Goal: Information Seeking & Learning: Learn about a topic

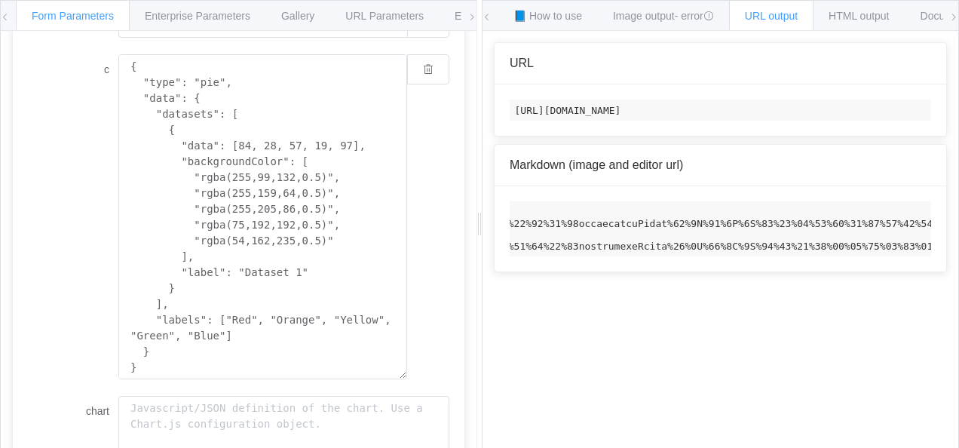
scroll to position [248, 0]
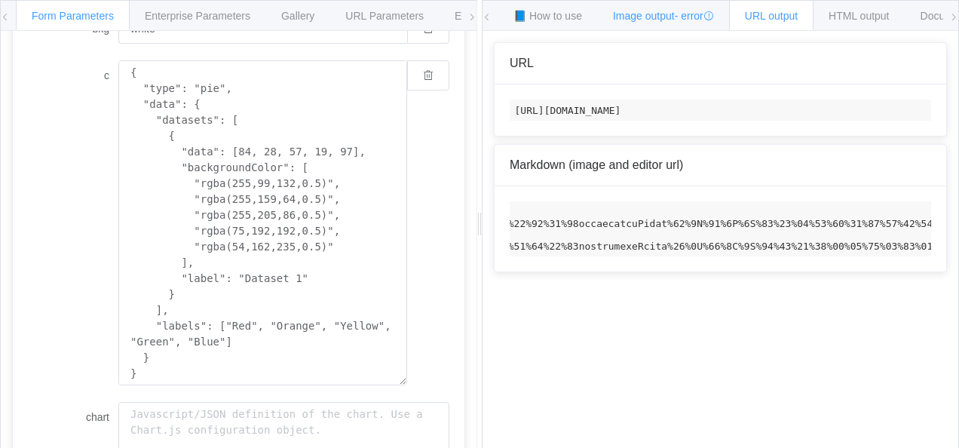
click at [636, 20] on span "Image output - error" at bounding box center [663, 16] width 101 height 12
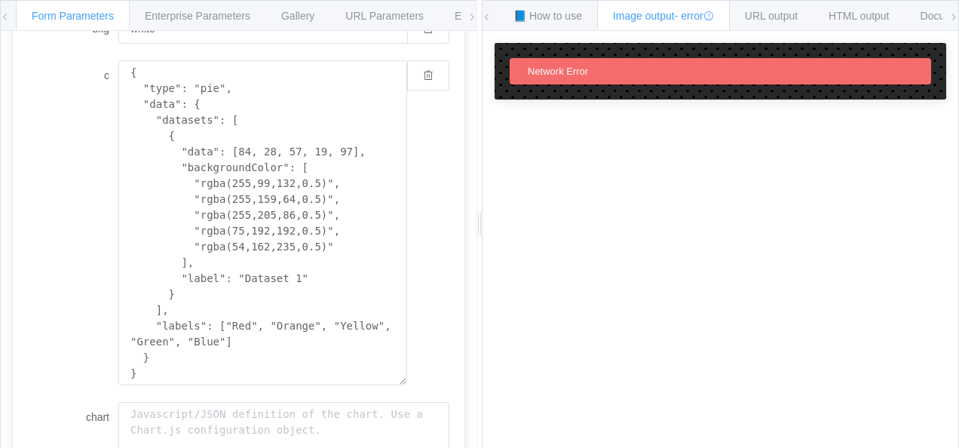
click at [572, 77] on div "Network Error" at bounding box center [558, 71] width 72 height 14
click at [934, 16] on span "Documentation" at bounding box center [955, 16] width 71 height 12
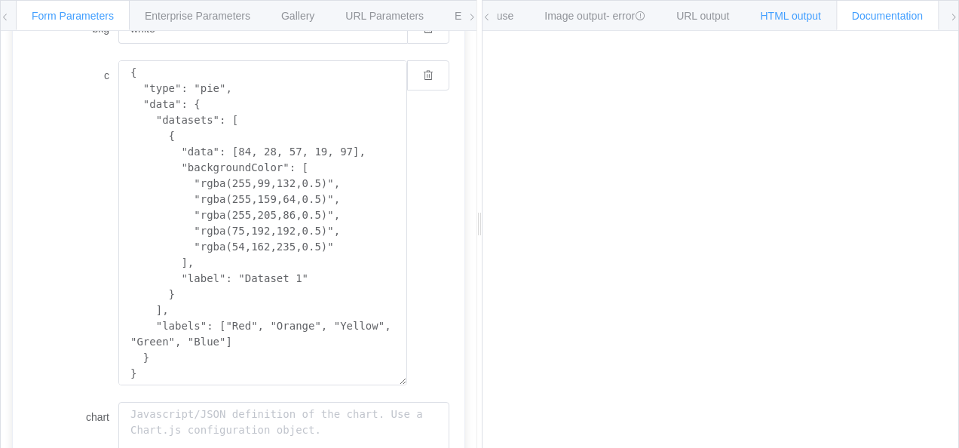
click at [781, 11] on span "HTML output" at bounding box center [790, 16] width 60 height 12
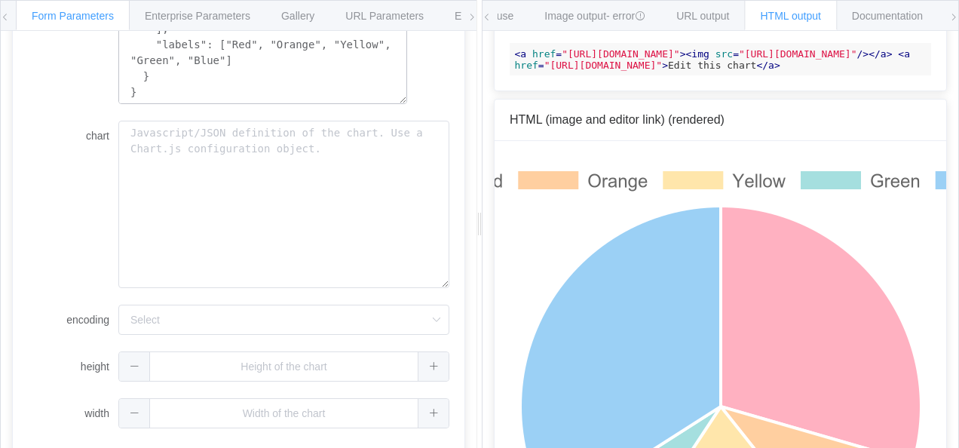
scroll to position [239, 0]
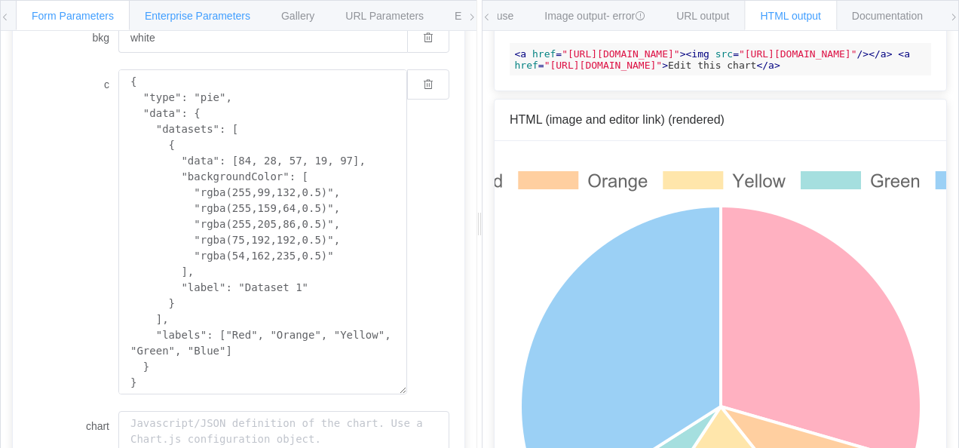
click at [166, 11] on span "Enterprise Parameters" at bounding box center [198, 16] width 106 height 12
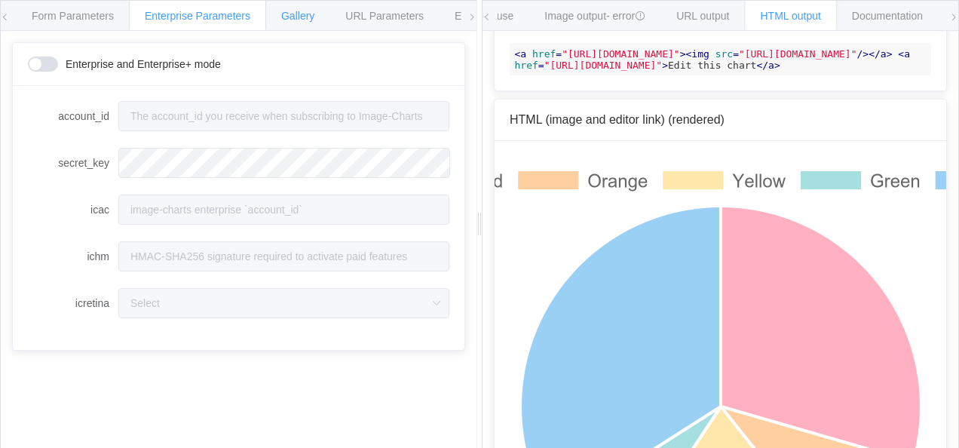
click at [301, 17] on span "Gallery" at bounding box center [297, 16] width 33 height 12
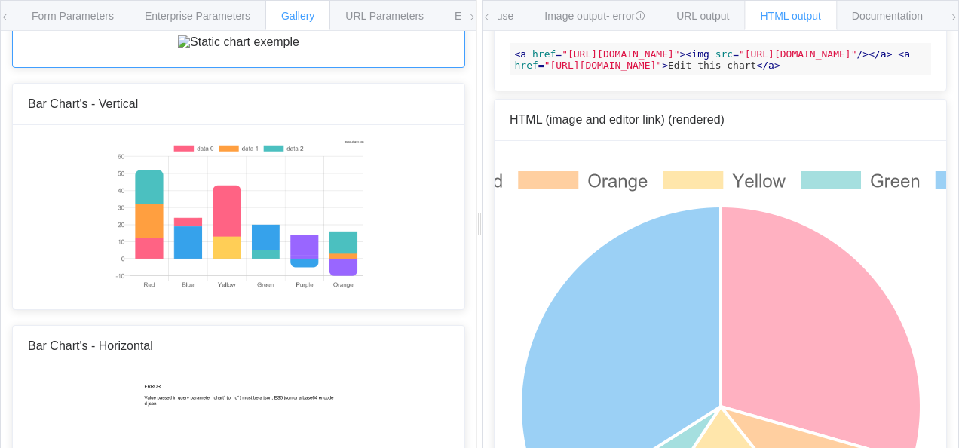
scroll to position [65, 0]
click at [256, 48] on img at bounding box center [238, 42] width 121 height 14
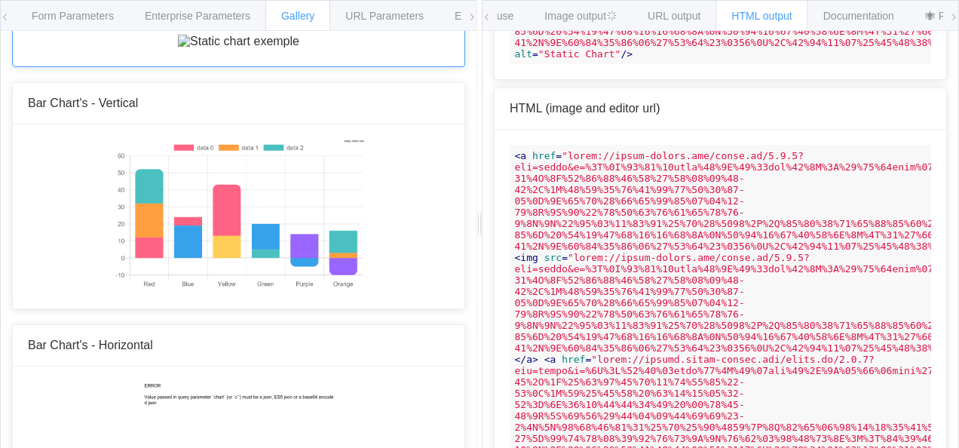
scroll to position [240, 0]
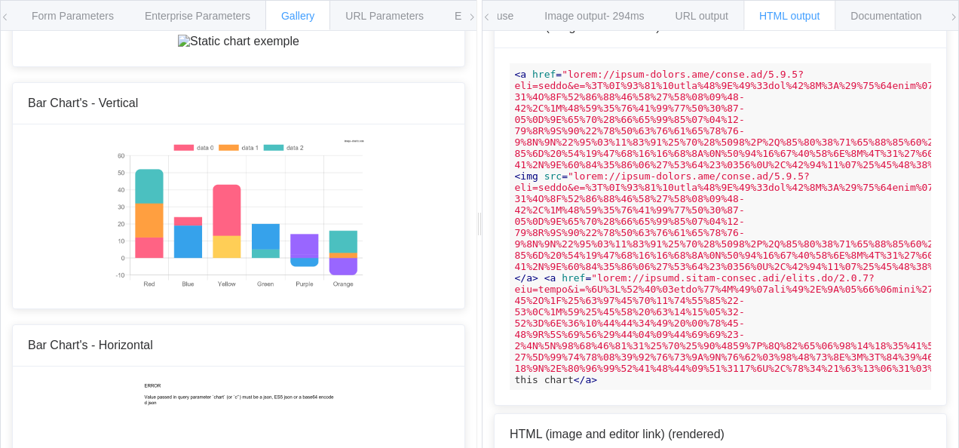
drag, startPoint x: 256, startPoint y: 104, endPoint x: 561, endPoint y: 264, distance: 344.5
click at [561, 264] on div "Form Parameters Enterprise Parameters Gallery URL Parameters Environments API E…" at bounding box center [479, 224] width 959 height 448
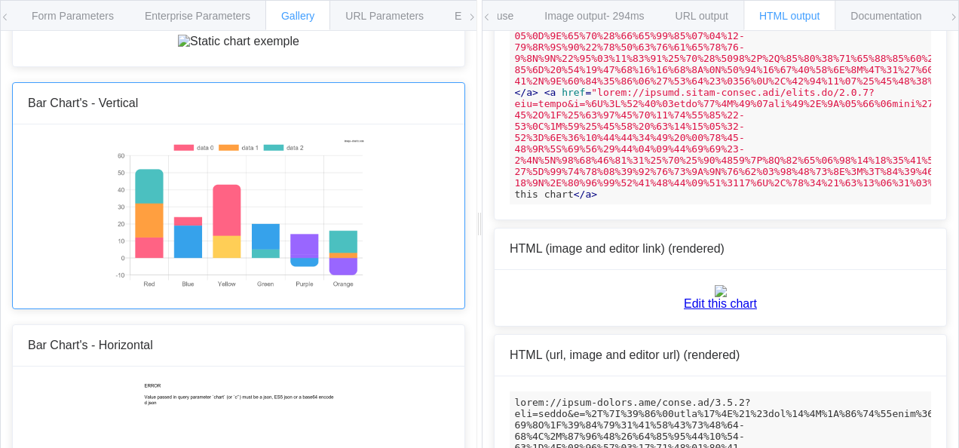
scroll to position [428, 0]
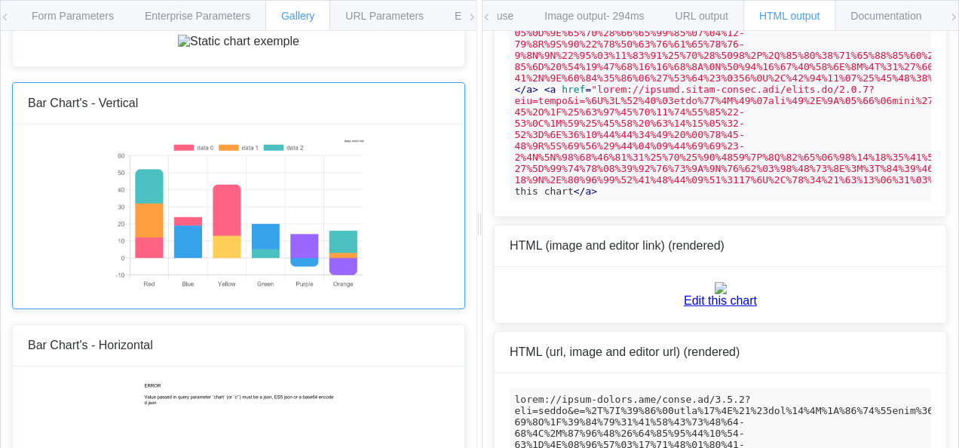
click at [246, 290] on img at bounding box center [238, 214] width 251 height 151
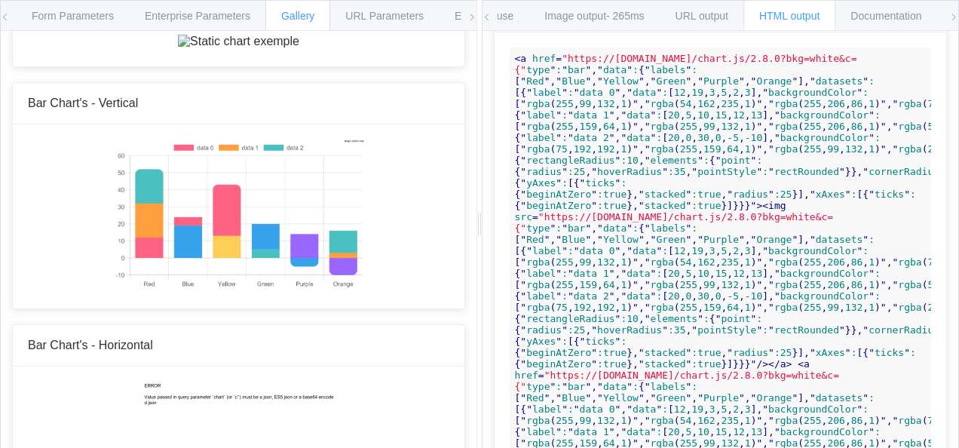
scroll to position [303, 0]
